Goal: Transaction & Acquisition: Purchase product/service

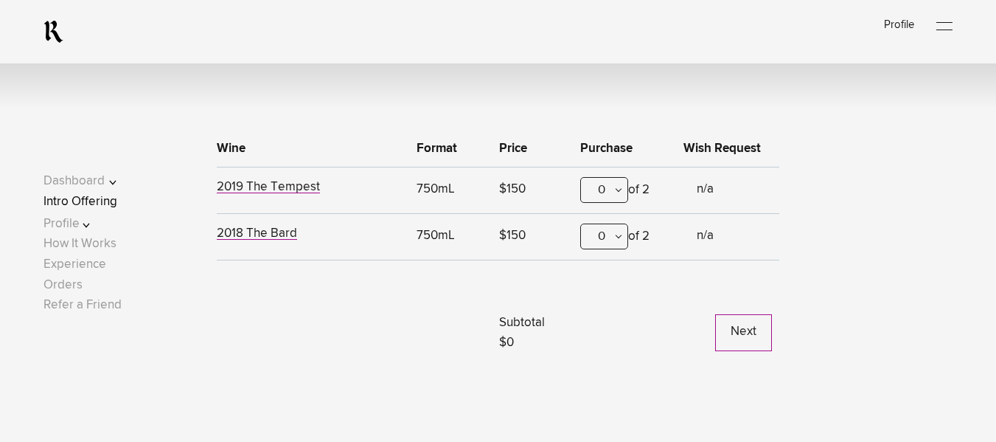
scroll to position [480, 0]
click at [98, 267] on link "Experience" at bounding box center [74, 264] width 63 height 13
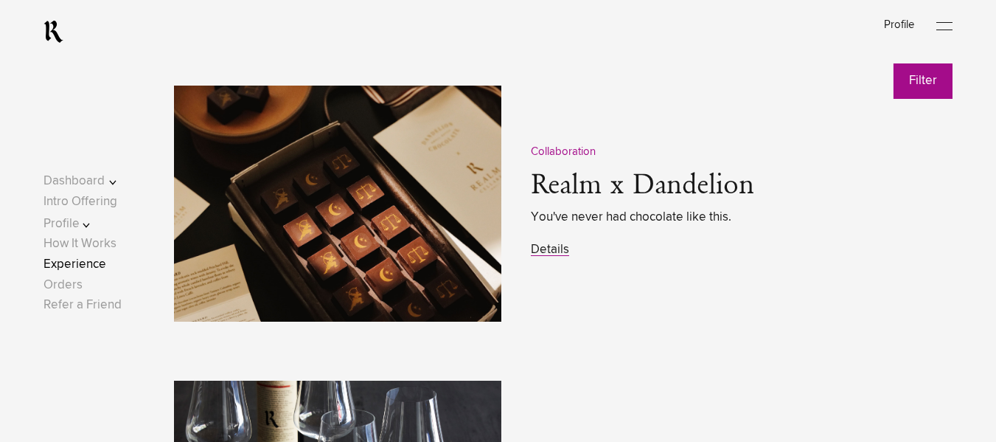
scroll to position [1853, 0]
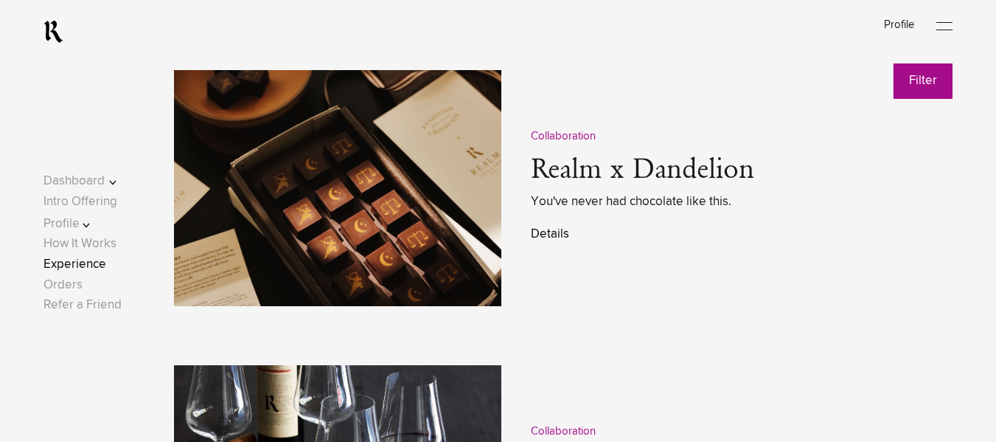
click at [549, 233] on link "Details" at bounding box center [550, 234] width 38 height 13
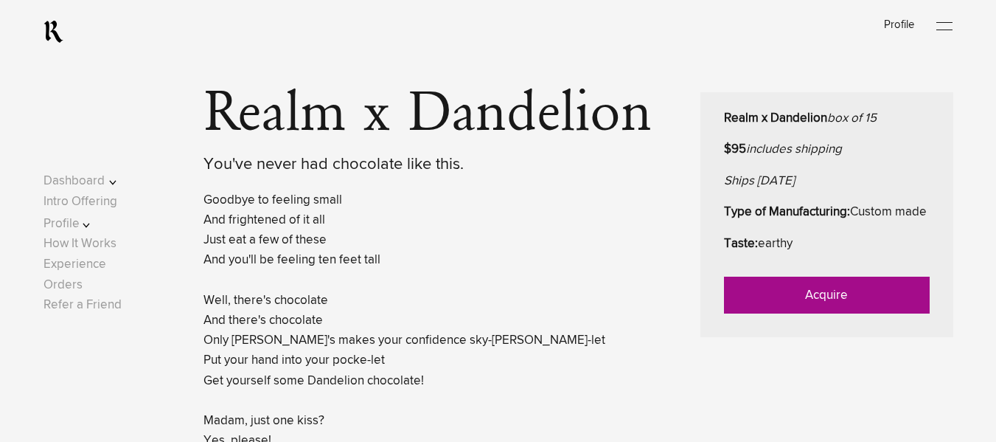
scroll to position [594, 0]
click at [838, 313] on link "Acquire" at bounding box center [827, 294] width 206 height 37
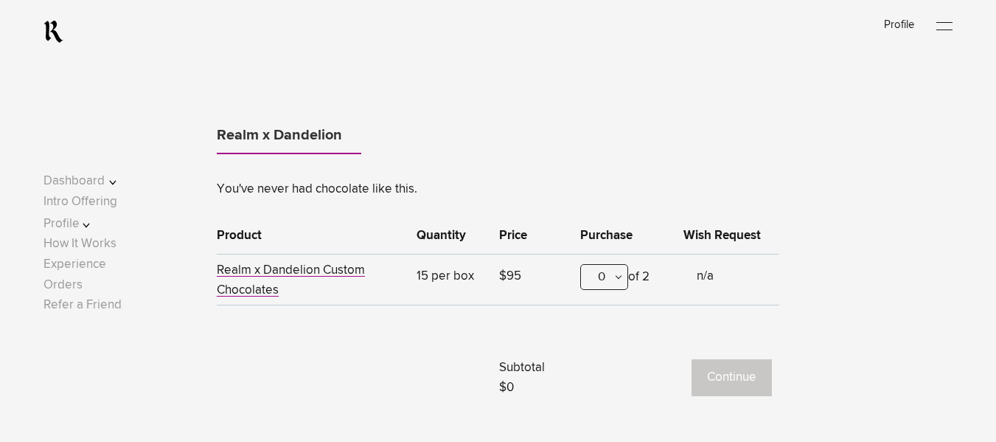
scroll to position [490, 0]
click at [607, 270] on div "0" at bounding box center [604, 275] width 48 height 26
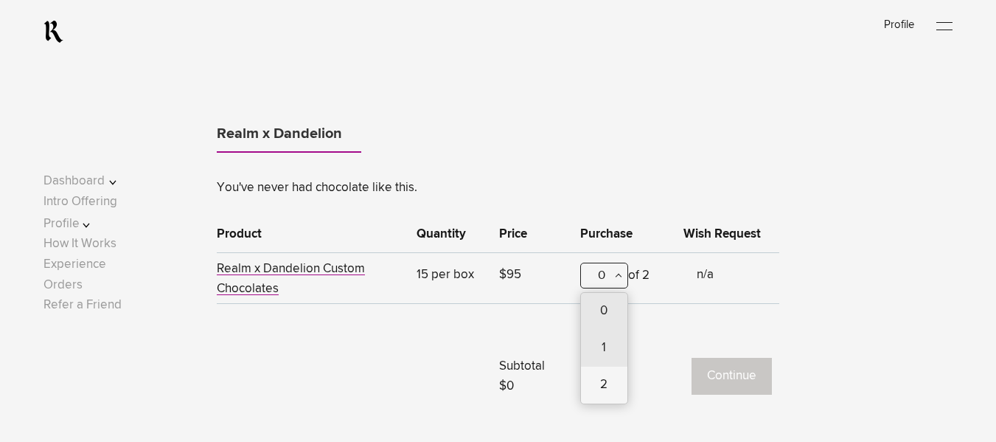
click at [605, 355] on div "1" at bounding box center [604, 348] width 46 height 37
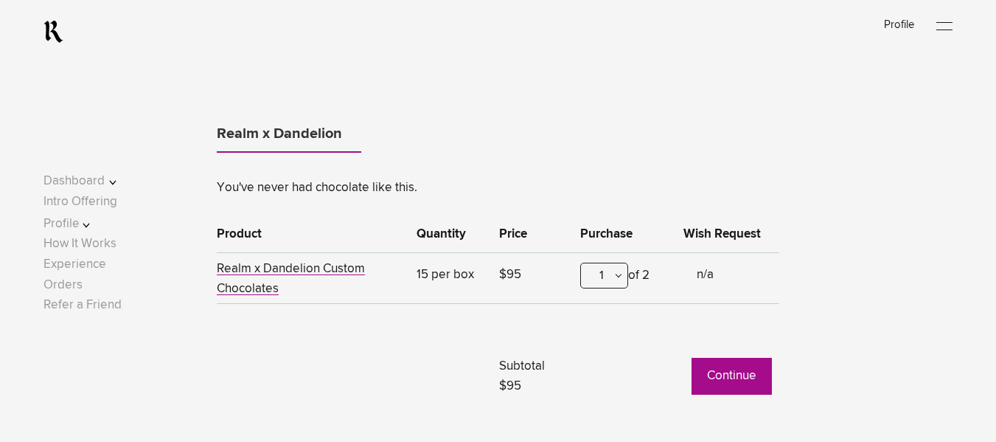
click at [762, 373] on button "Continue" at bounding box center [732, 376] width 80 height 37
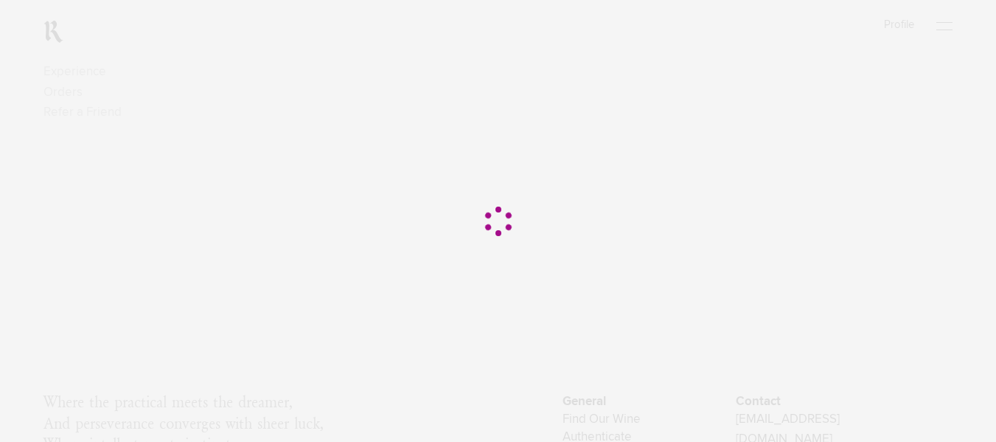
scroll to position [0, 0]
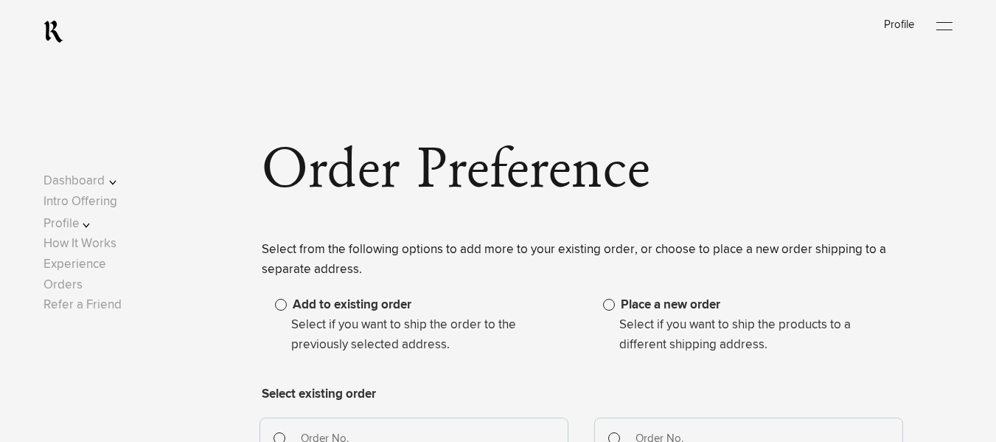
click at [612, 306] on span at bounding box center [609, 305] width 12 height 12
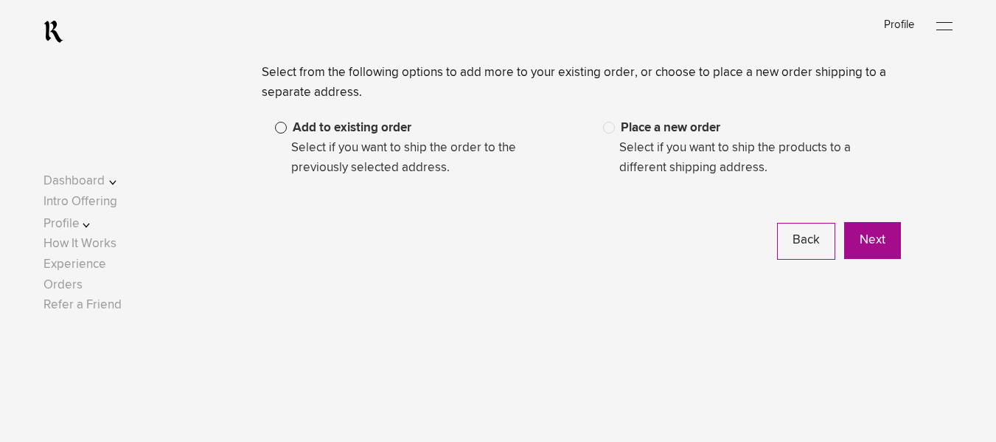
scroll to position [184, 0]
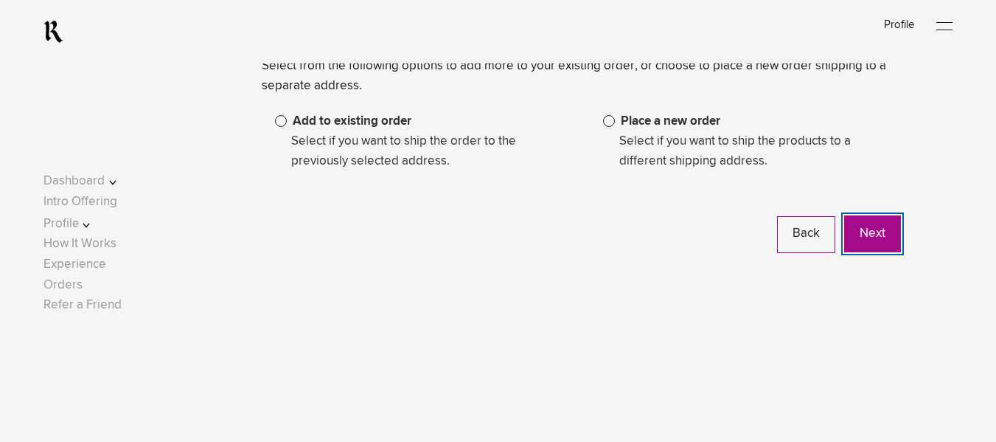
click at [891, 248] on button "Next" at bounding box center [872, 233] width 57 height 37
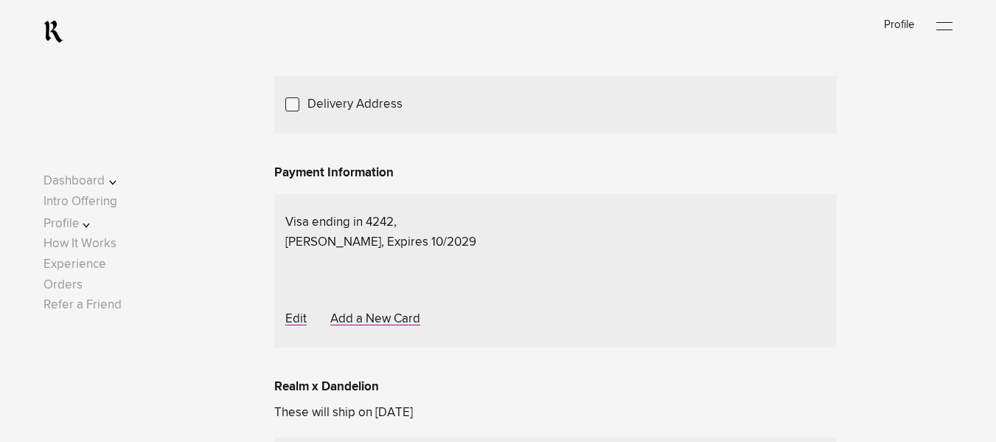
scroll to position [223, 0]
